Goal: Register for event/course

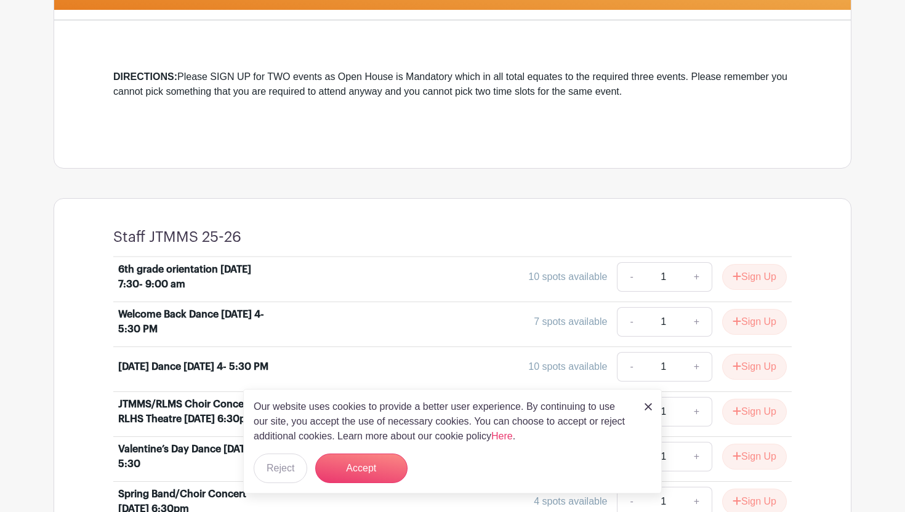
scroll to position [320, 0]
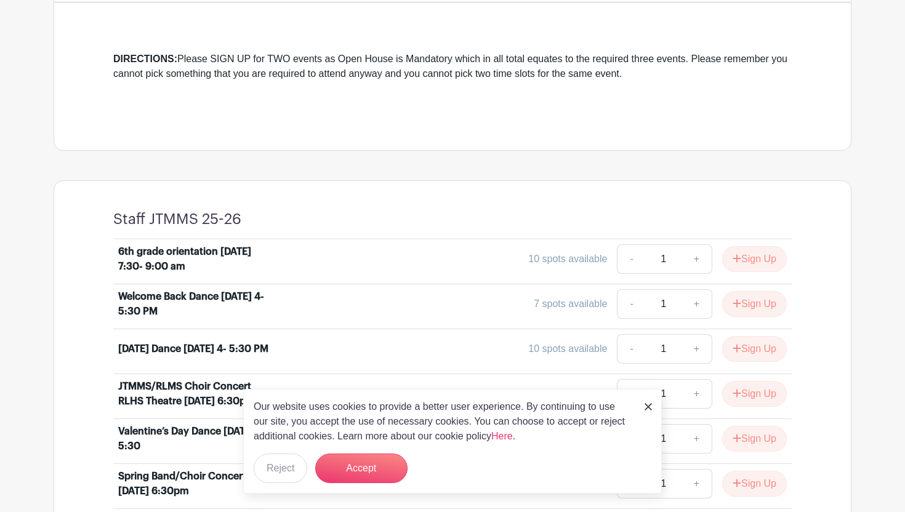
click at [646, 409] on img at bounding box center [648, 406] width 7 height 7
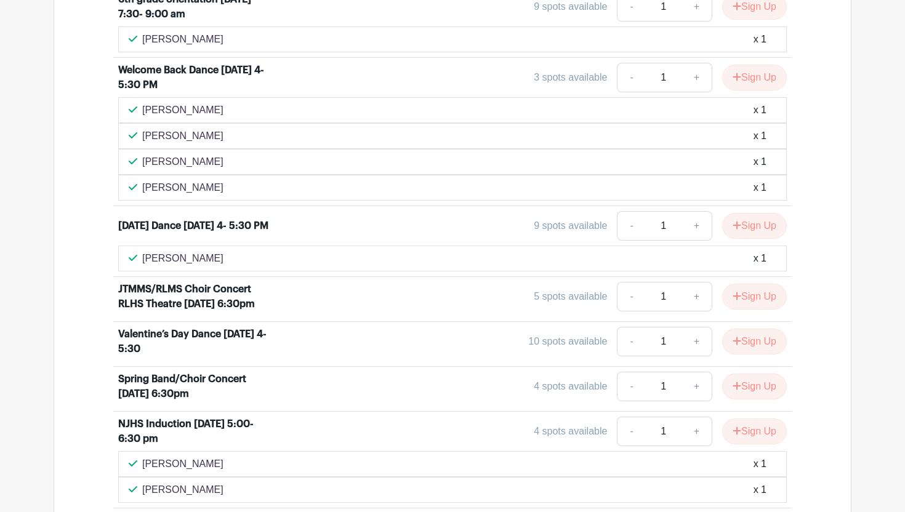
scroll to position [571, 0]
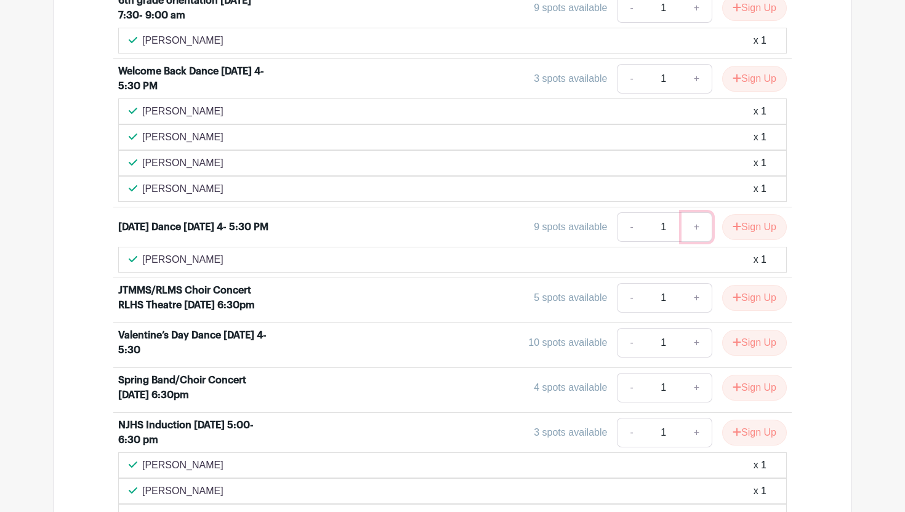
click at [695, 232] on link "+" at bounding box center [697, 227] width 31 height 30
type input "2"
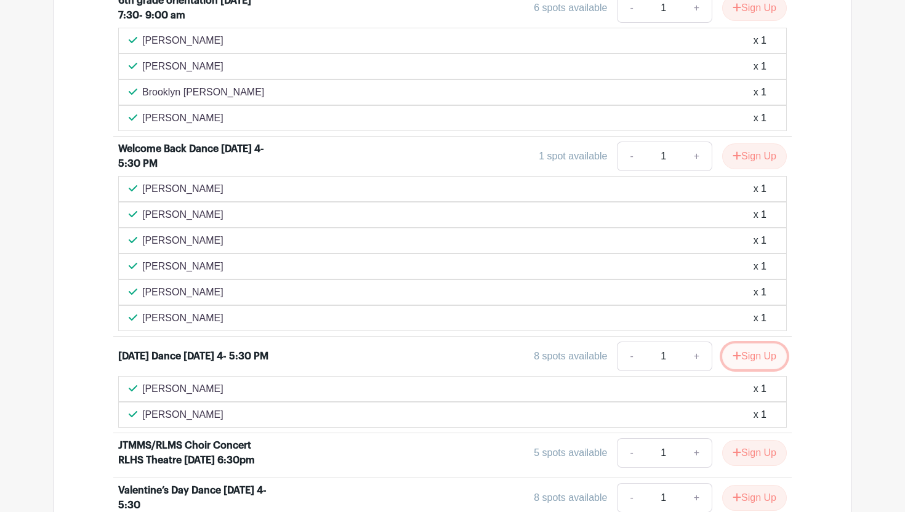
click at [733, 358] on icon "submit" at bounding box center [737, 356] width 9 height 10
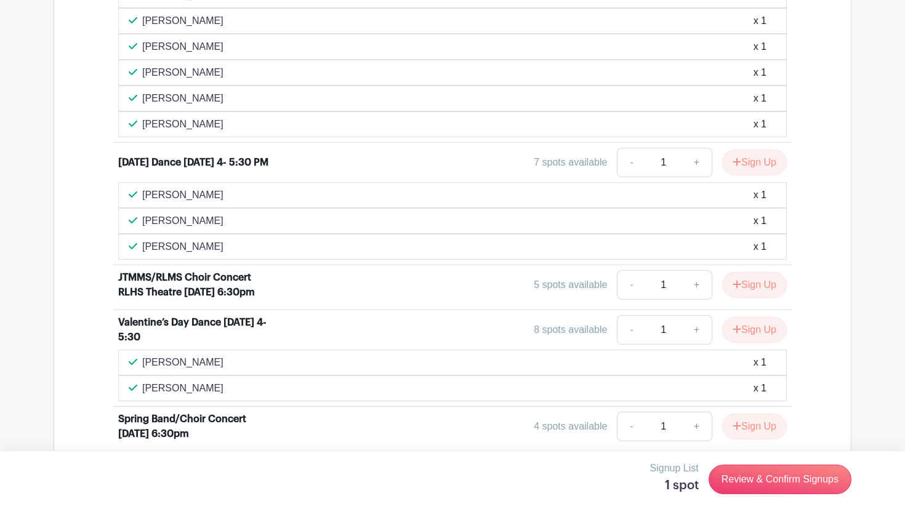
scroll to position [793, 0]
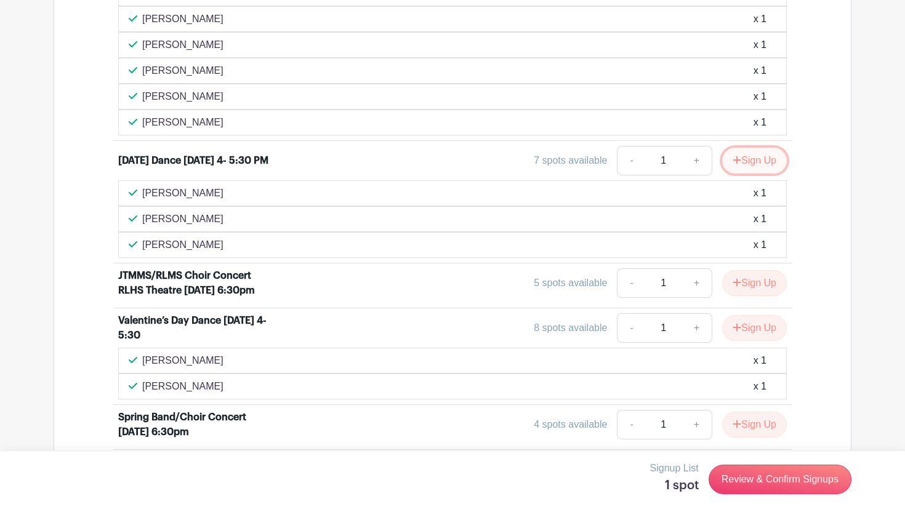
click at [752, 159] on button "Sign Up" at bounding box center [754, 161] width 65 height 26
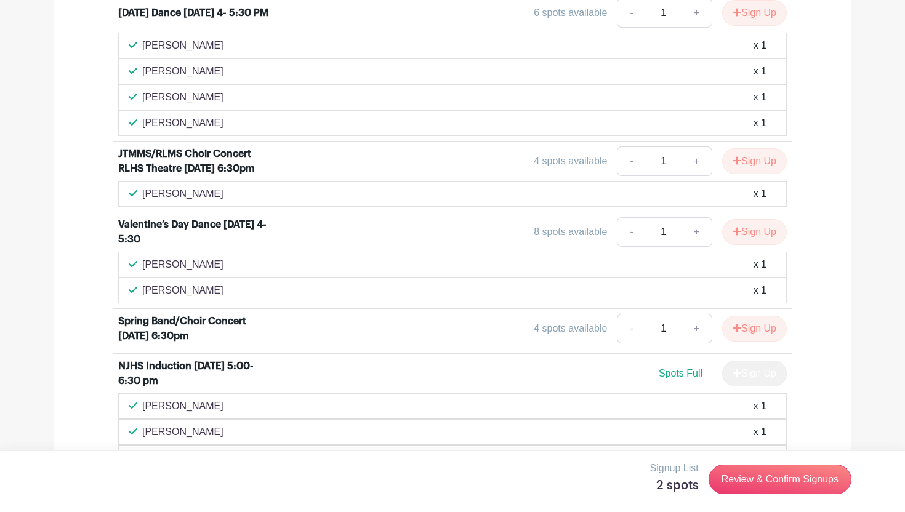
scroll to position [1018, 0]
click at [744, 329] on button "Sign Up" at bounding box center [754, 329] width 65 height 26
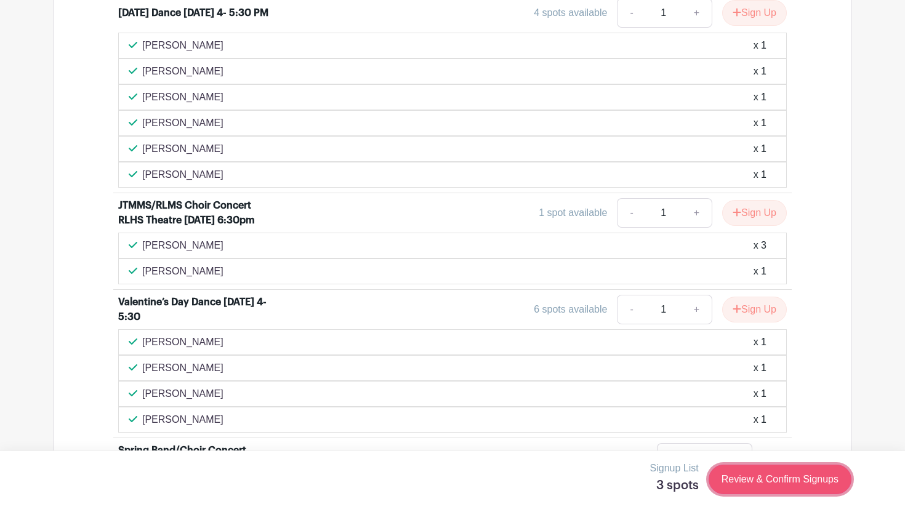
click at [739, 480] on link "Review & Confirm Signups" at bounding box center [780, 480] width 143 height 30
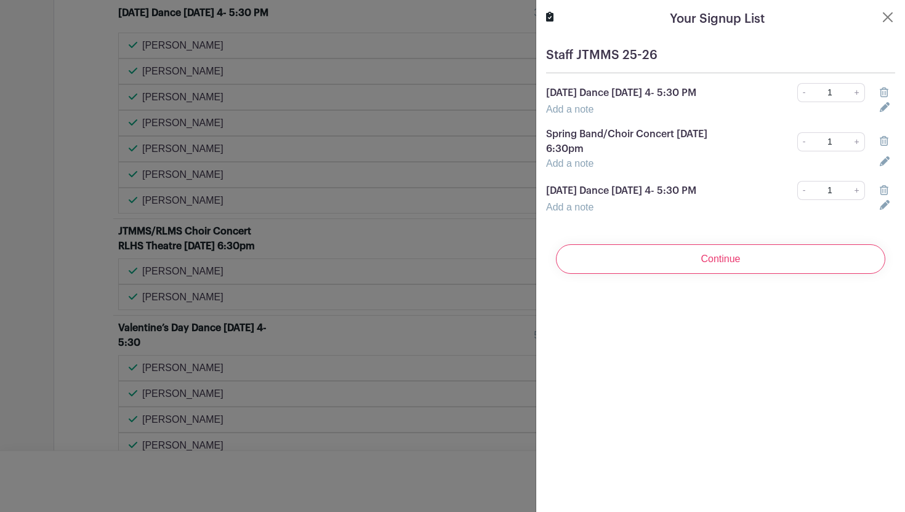
click at [885, 195] on icon at bounding box center [884, 190] width 9 height 10
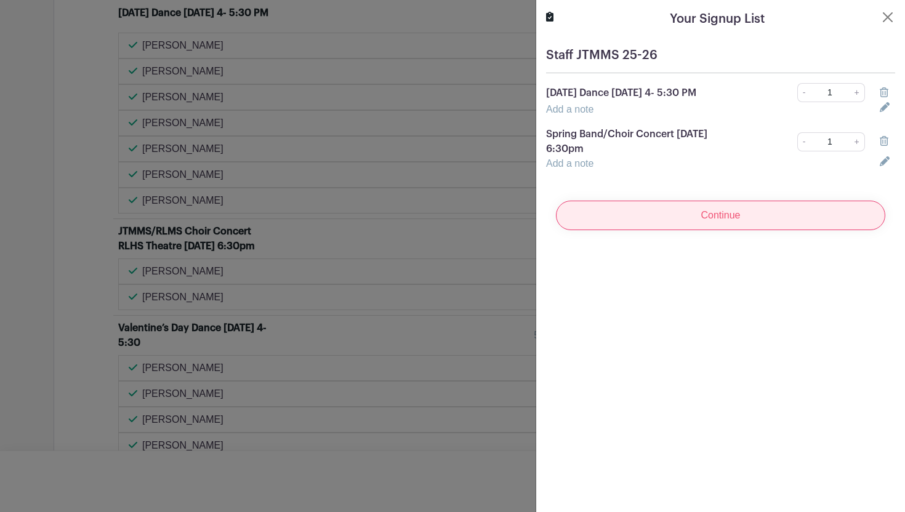
click at [758, 207] on input "Continue" at bounding box center [720, 216] width 329 height 30
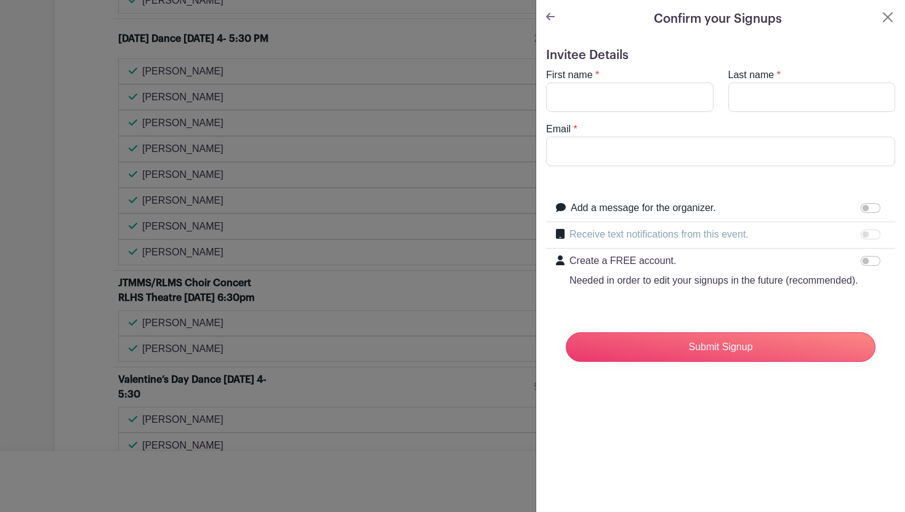
scroll to position [1044, 0]
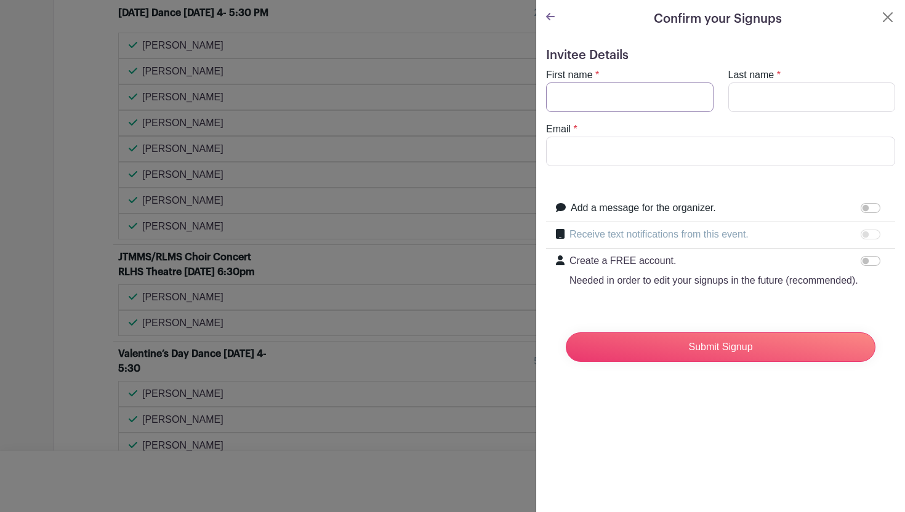
click at [654, 105] on input "First name" at bounding box center [629, 98] width 167 height 30
type input "[PERSON_NAME]"
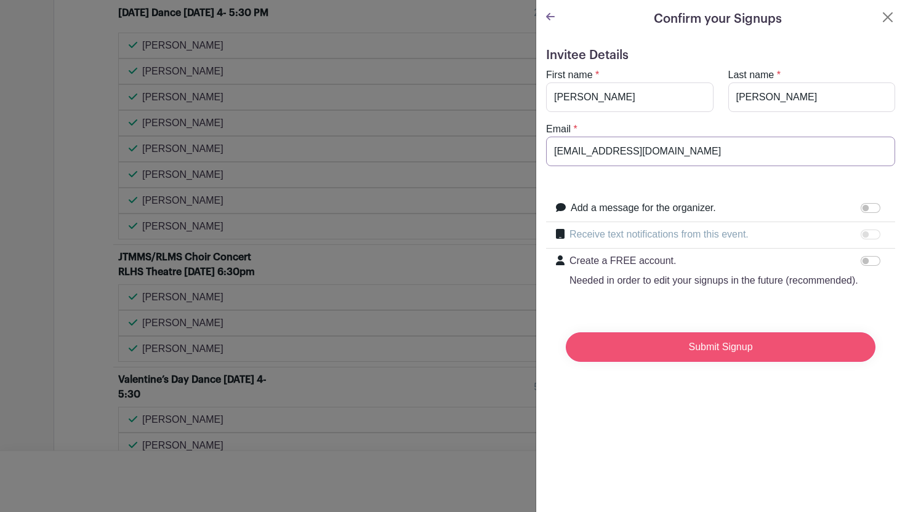
type input "[EMAIL_ADDRESS][DOMAIN_NAME]"
click at [700, 347] on input "Submit Signup" at bounding box center [721, 348] width 310 height 30
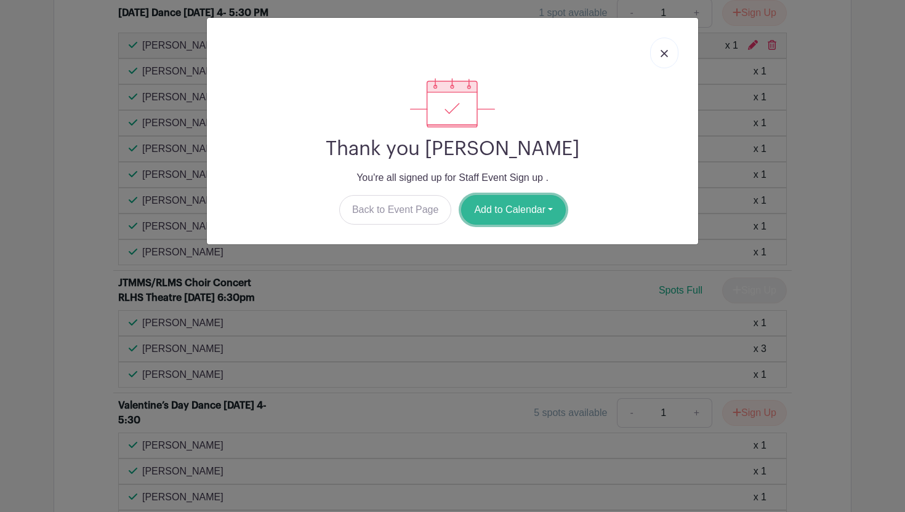
click at [480, 214] on button "Add to Calendar" at bounding box center [513, 210] width 105 height 30
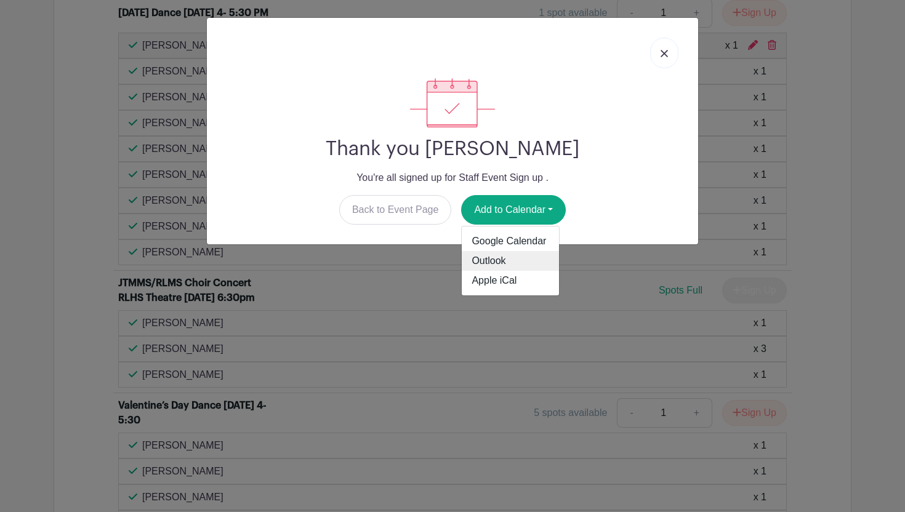
click at [486, 267] on link "Outlook" at bounding box center [510, 261] width 97 height 20
click at [554, 262] on div "Thank you [PERSON_NAME] You're all signed up for Staff Event Sign up . Back to …" at bounding box center [452, 256] width 905 height 512
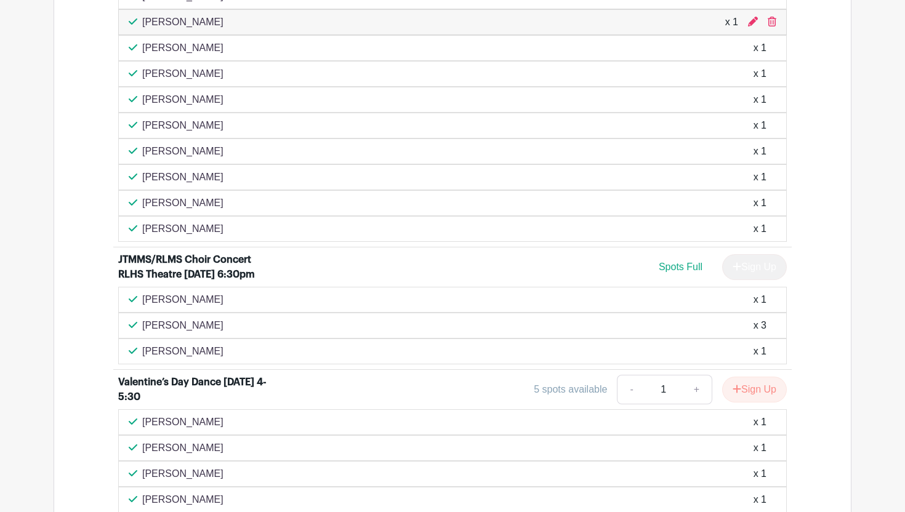
scroll to position [1140, 0]
